Goal: Obtain resource: Download file/media

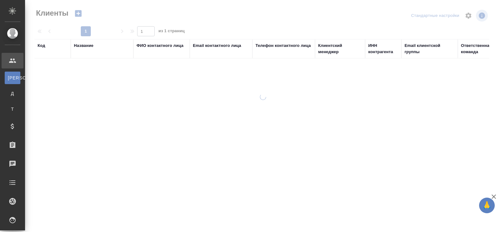
select select "RU"
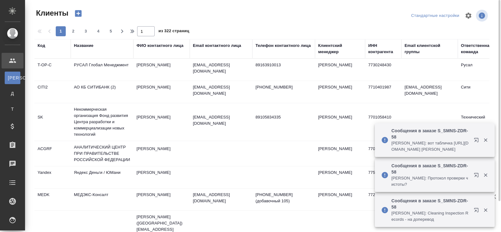
click at [84, 45] on div "Название" at bounding box center [83, 46] width 19 height 6
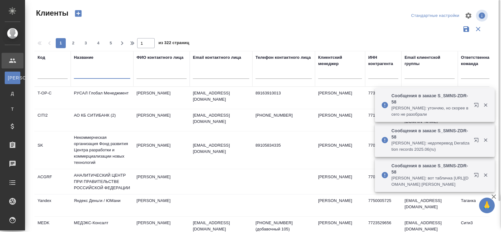
click at [84, 74] on input "text" at bounding box center [102, 75] width 56 height 8
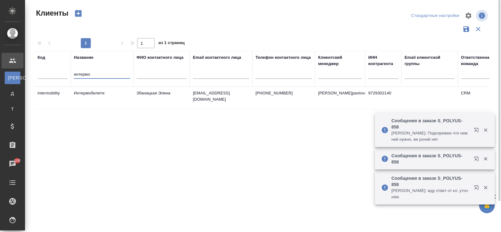
type input "интермо"
click at [85, 91] on td "Интермобилити" at bounding box center [102, 98] width 63 height 22
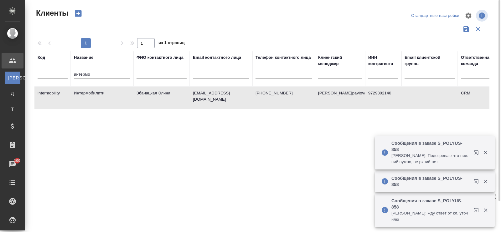
click at [85, 91] on td "Интермобилити" at bounding box center [102, 98] width 63 height 22
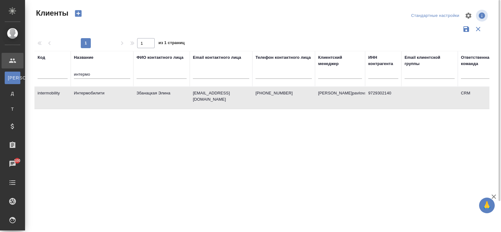
click at [94, 92] on td "Интермобилити" at bounding box center [102, 98] width 63 height 22
click at [97, 96] on td "Интермобилити" at bounding box center [102, 98] width 63 height 22
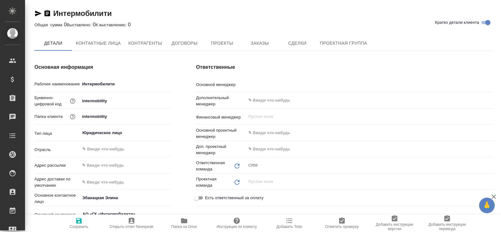
type textarea "x"
type input "[PERSON_NAME]pavlova"
type textarea "x"
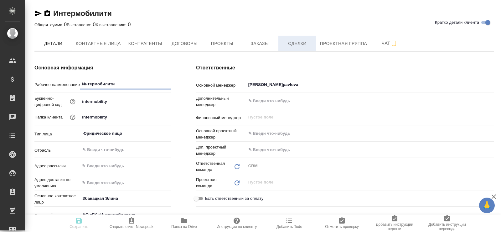
type textarea "x"
click at [189, 42] on span "Договоры" at bounding box center [184, 44] width 30 height 8
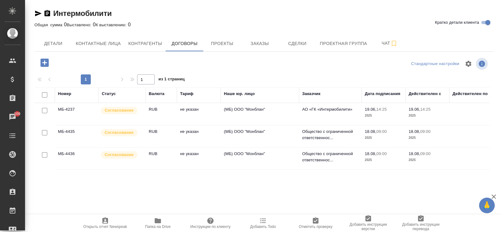
click at [346, 112] on td "АО «ГК «Интермобилити»" at bounding box center [330, 114] width 63 height 22
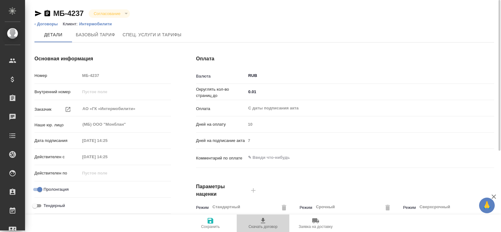
click at [265, 225] on span "Скачать договор" at bounding box center [262, 227] width 29 height 4
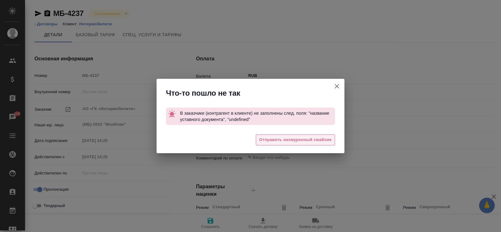
click at [314, 140] on span "Отправить нахмуренный смайлик" at bounding box center [295, 139] width 72 height 7
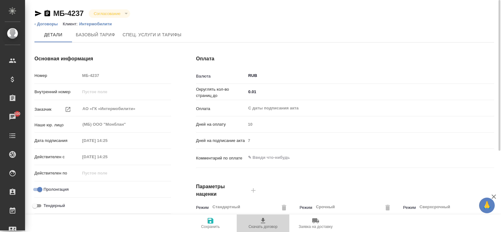
click at [261, 221] on icon "button" at bounding box center [263, 221] width 8 height 8
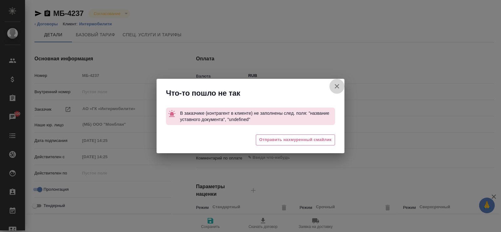
click at [340, 87] on icon "button" at bounding box center [337, 87] width 8 height 8
type textarea "x"
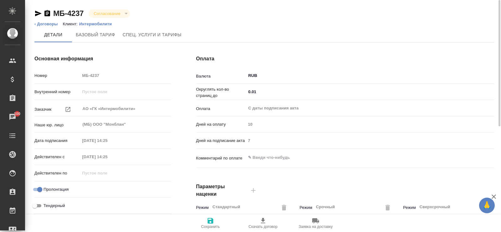
scroll to position [193, 0]
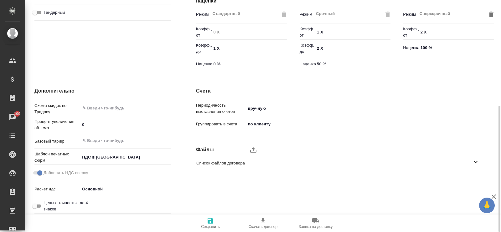
click at [455, 163] on span "Список файлов договора" at bounding box center [333, 163] width 275 height 6
click at [246, 162] on span "Список файлов договора" at bounding box center [333, 163] width 275 height 6
click at [469, 161] on span "Список файлов договора" at bounding box center [333, 163] width 275 height 6
click at [251, 151] on icon "upload" at bounding box center [253, 150] width 8 height 8
click at [0, 0] on input "upload" at bounding box center [0, 0] width 0 height 0
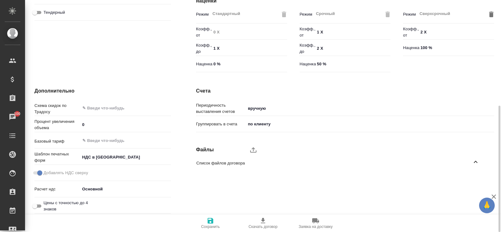
click at [445, 160] on span "Список файлов договора" at bounding box center [333, 163] width 275 height 6
click at [431, 163] on span "Список файлов договора" at bounding box center [333, 163] width 275 height 6
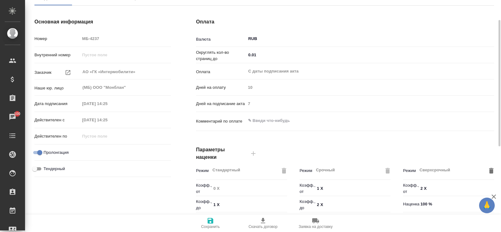
scroll to position [0, 0]
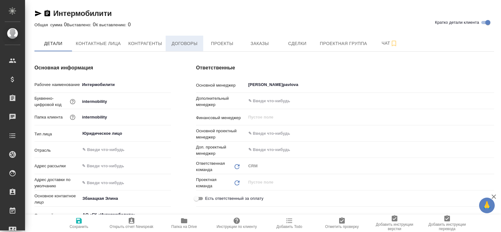
click at [188, 44] on span "Договоры" at bounding box center [184, 44] width 30 height 8
type textarea "x"
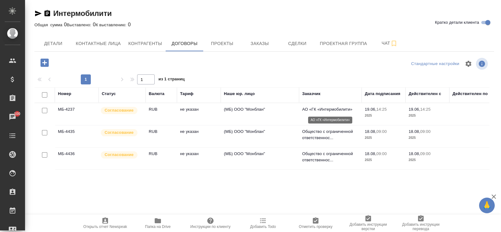
click at [329, 111] on p "АО «ГК «Интермобилити»" at bounding box center [330, 109] width 56 height 6
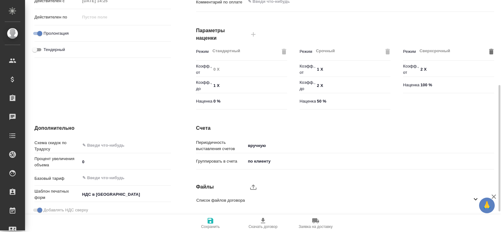
scroll to position [193, 0]
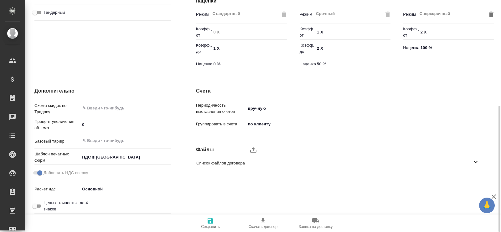
click at [471, 161] on icon at bounding box center [475, 162] width 8 height 8
click at [472, 161] on icon at bounding box center [475, 162] width 8 height 8
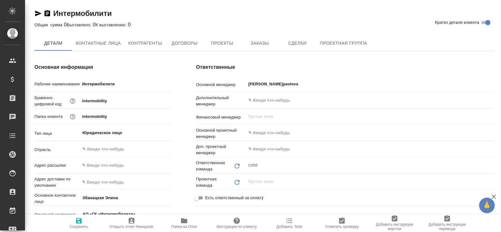
type textarea "x"
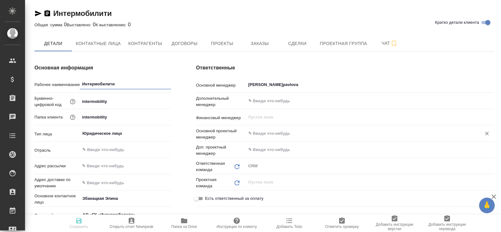
type textarea "x"
click at [220, 41] on span "Проекты" at bounding box center [222, 44] width 30 height 8
